Goal: Task Accomplishment & Management: Manage account settings

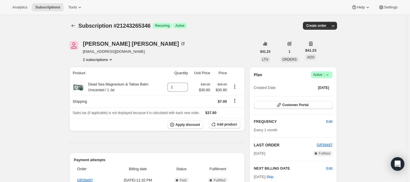
click at [327, 74] on icon at bounding box center [327, 75] width 6 height 6
click at [324, 94] on span "Cancel subscription" at bounding box center [323, 95] width 32 height 4
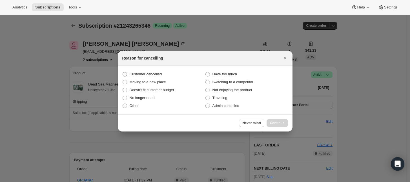
click at [126, 73] on span ":rbk:" at bounding box center [124, 74] width 5 height 5
click at [123, 72] on input "Customer cancelled" at bounding box center [122, 72] width 0 height 0
radio input "true"
click at [277, 124] on span "Continue" at bounding box center [277, 122] width 15 height 5
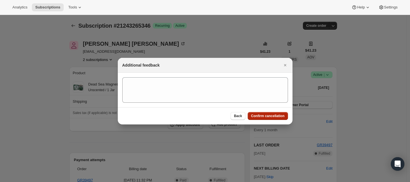
click at [278, 113] on button "Confirm cancellation" at bounding box center [267, 116] width 40 height 8
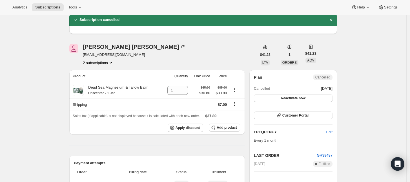
scroll to position [35, 0]
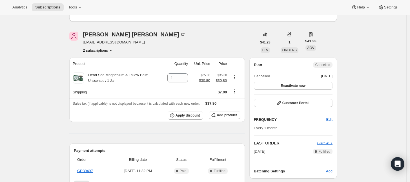
click at [104, 52] on button "2 subscriptions" at bounding box center [98, 50] width 31 height 6
click at [106, 61] on span "21243232578" at bounding box center [99, 61] width 39 height 6
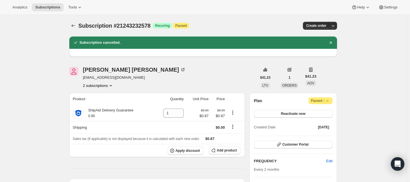
click at [325, 100] on span "Paused |" at bounding box center [319, 101] width 19 height 6
